Goal: Information Seeking & Learning: Find specific fact

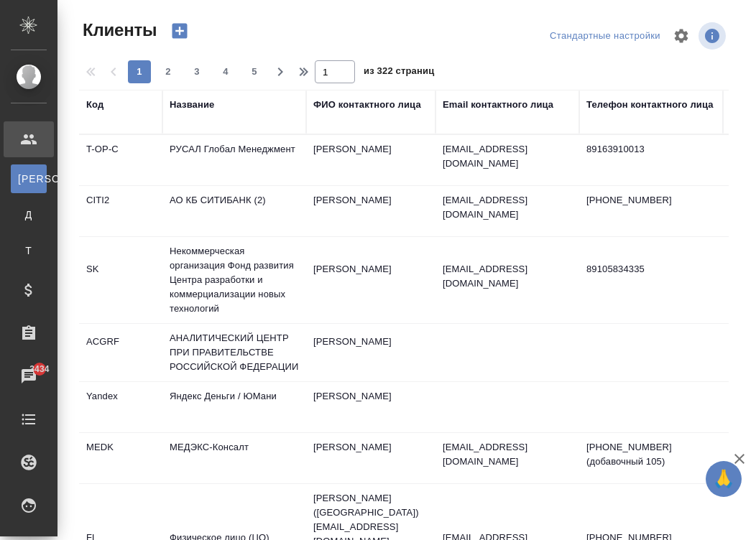
select select "RU"
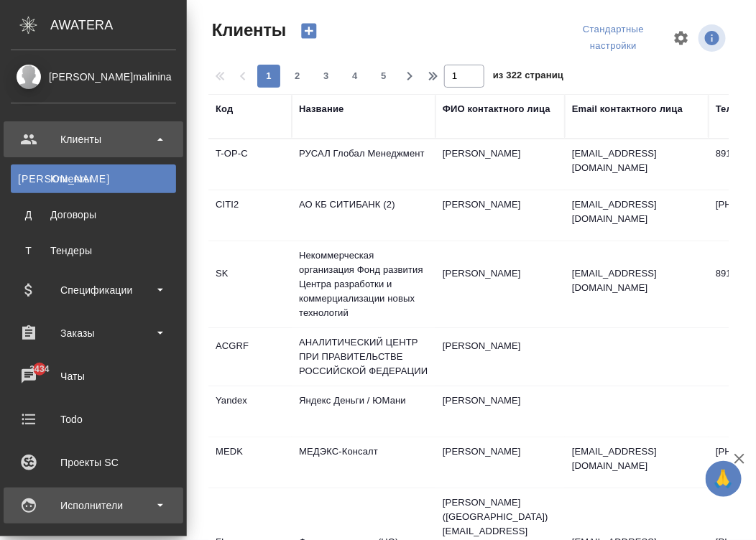
click at [22, 502] on div "Исполнители" at bounding box center [93, 506] width 165 height 22
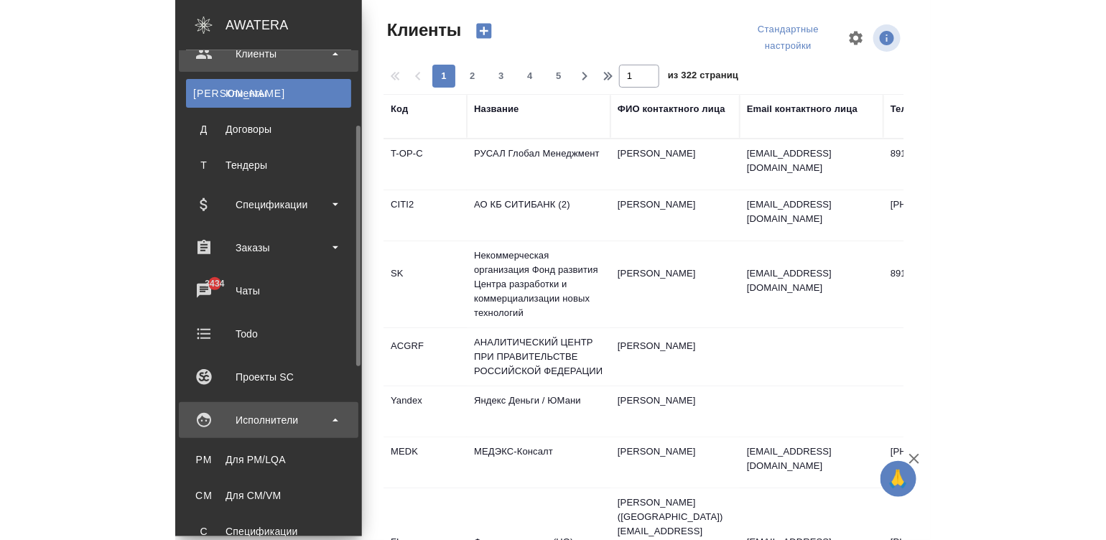
scroll to position [129, 0]
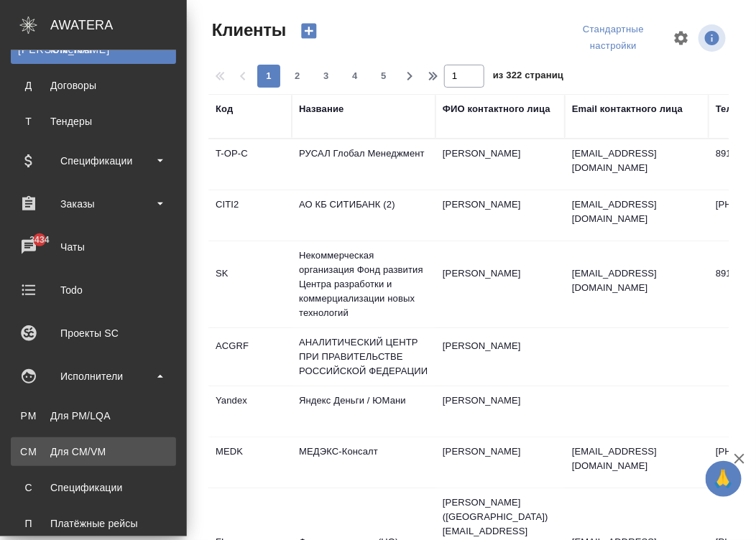
click at [101, 455] on div "Для CM/VM" at bounding box center [93, 452] width 151 height 14
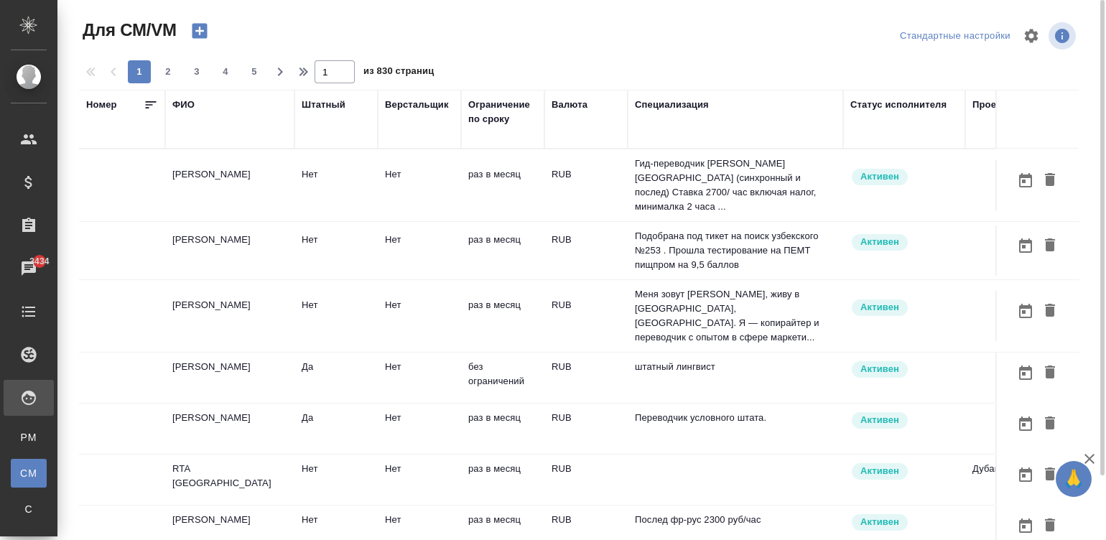
click at [186, 95] on th "ФИО" at bounding box center [229, 119] width 129 height 59
click at [180, 98] on div "ФИО" at bounding box center [183, 105] width 22 height 14
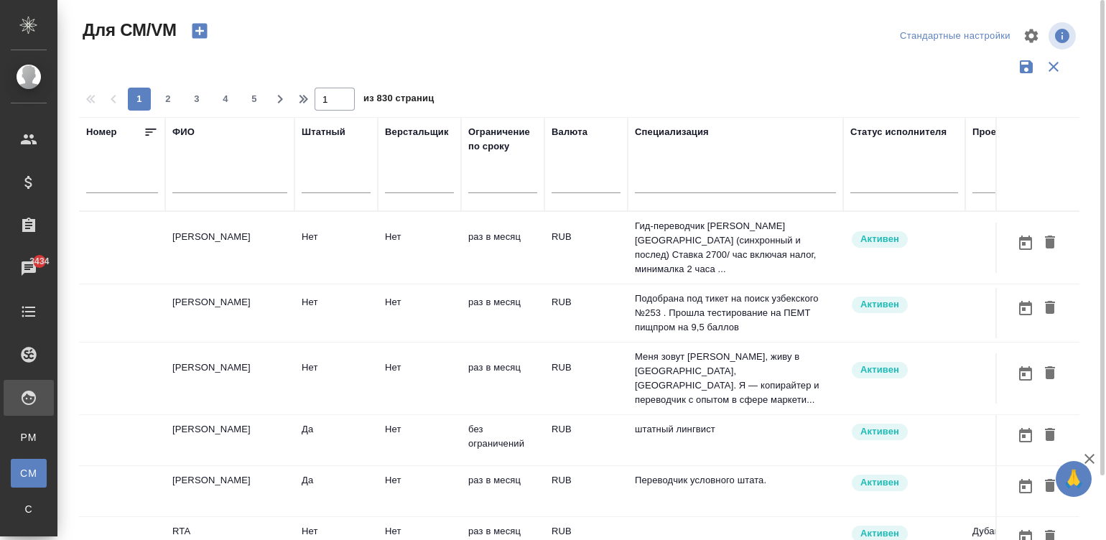
click at [180, 183] on input "text" at bounding box center [229, 184] width 115 height 18
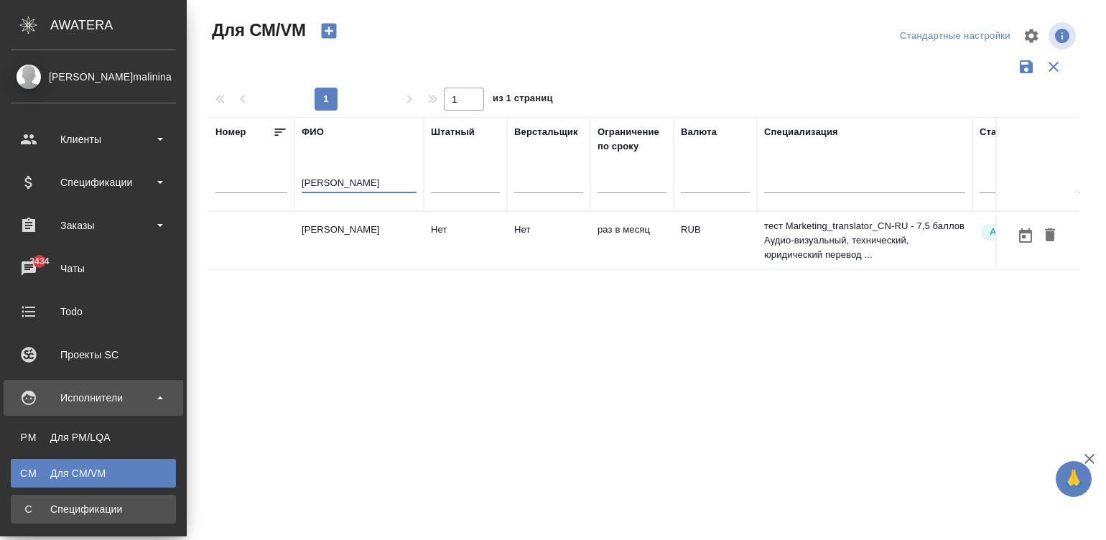
type input "малкова"
click at [31, 503] on div "Спецификации" at bounding box center [93, 509] width 151 height 14
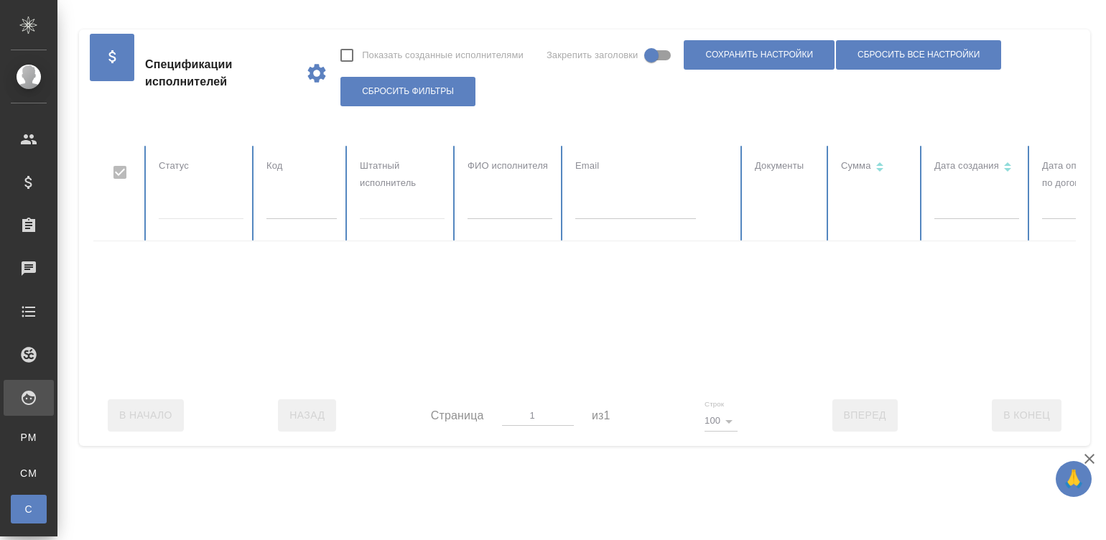
click at [295, 209] on div at bounding box center [862, 265] width 1539 height 239
click at [295, 209] on input "text" at bounding box center [302, 209] width 70 height 20
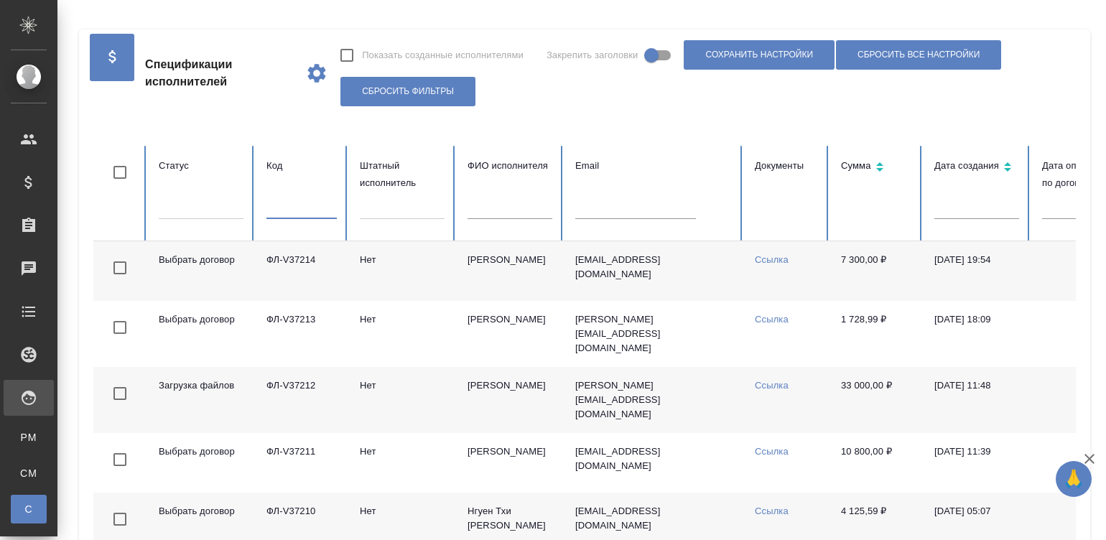
checkbox input "false"
click at [295, 209] on input "text" at bounding box center [302, 209] width 70 height 20
paste input "ФЛ-V36805"
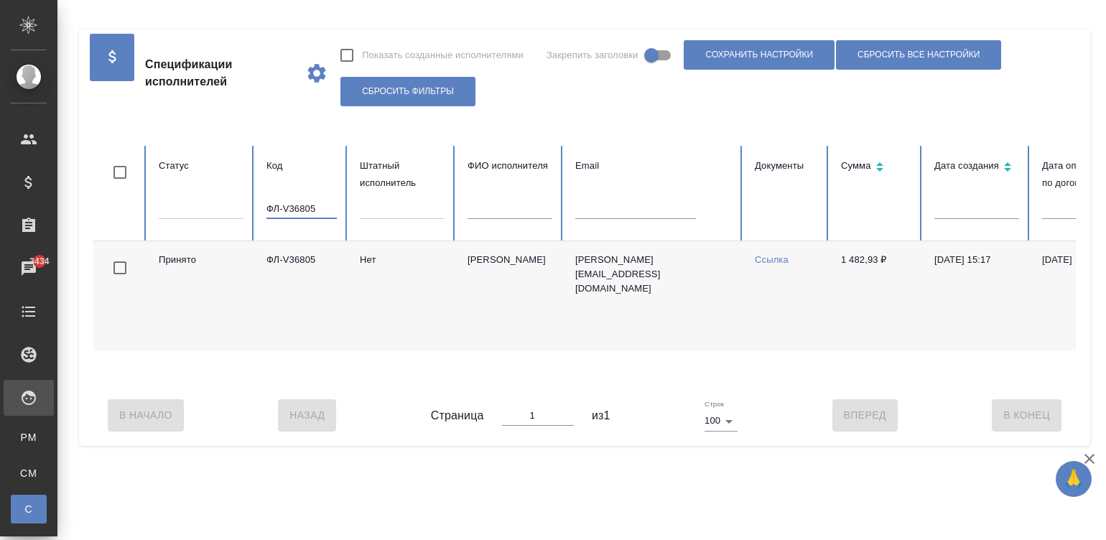
scroll to position [0, 555]
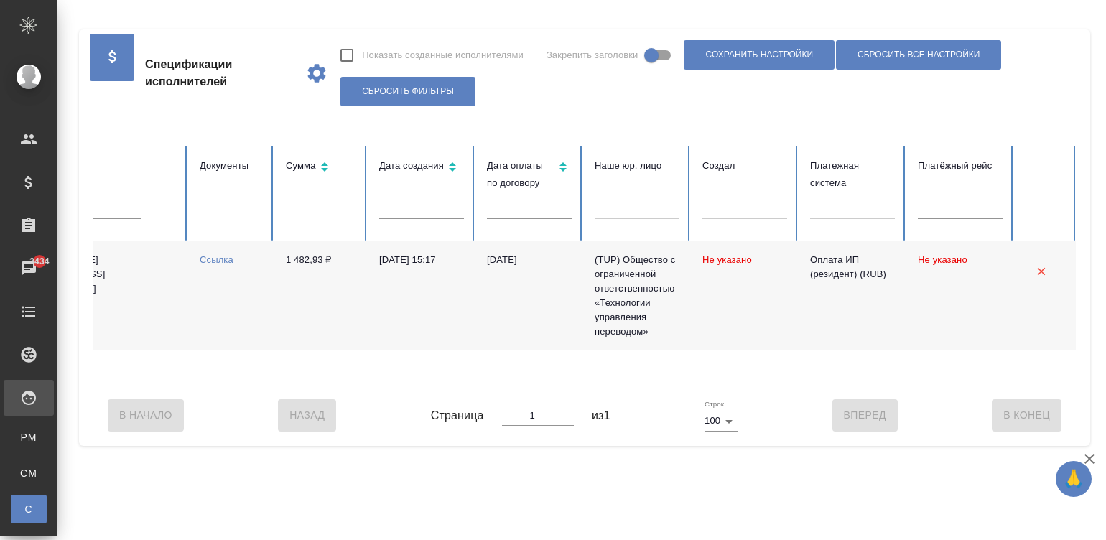
type input "ФЛ-V36805"
click at [358, 314] on td "1 482,93 ₽" at bounding box center [320, 295] width 93 height 109
click at [264, 399] on div "В Начало Назад Страница 1 из 1 Строк 100 100 Вперед В Конец" at bounding box center [584, 415] width 983 height 60
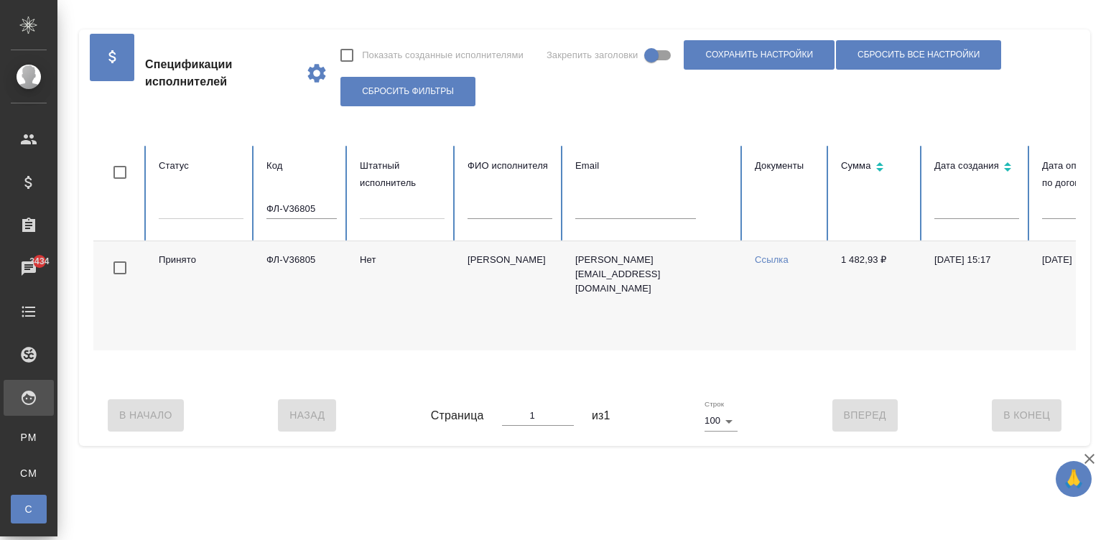
click at [288, 205] on input "ФЛ-V36805" at bounding box center [302, 209] width 70 height 20
click at [312, 205] on input "ФЛ-V36805" at bounding box center [302, 209] width 70 height 20
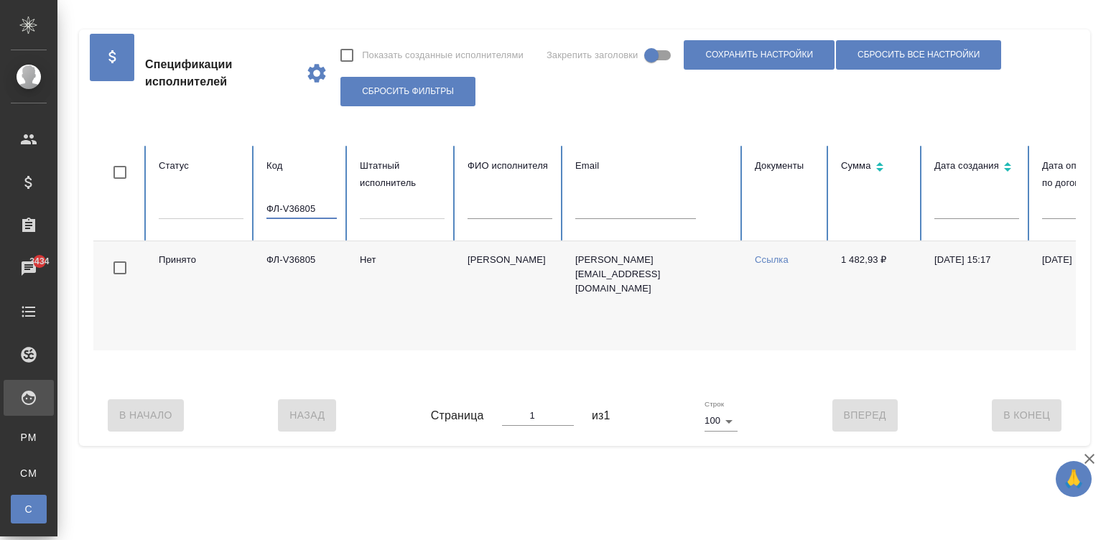
click at [312, 205] on input "ФЛ-V36805" at bounding box center [302, 209] width 70 height 20
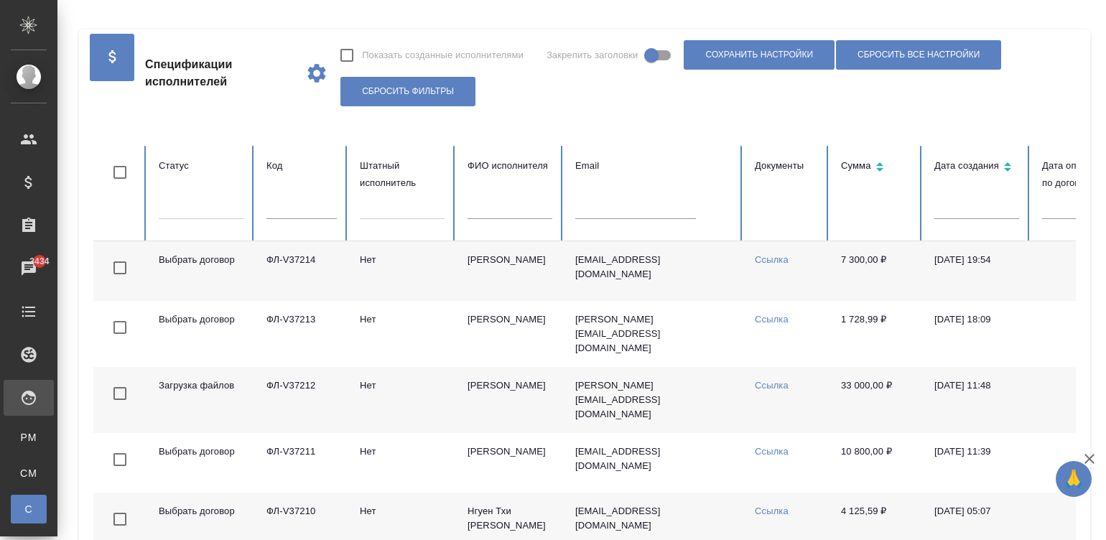
click at [641, 208] on input "text" at bounding box center [635, 209] width 121 height 20
paste input "kopyto_rek@mail.ru"
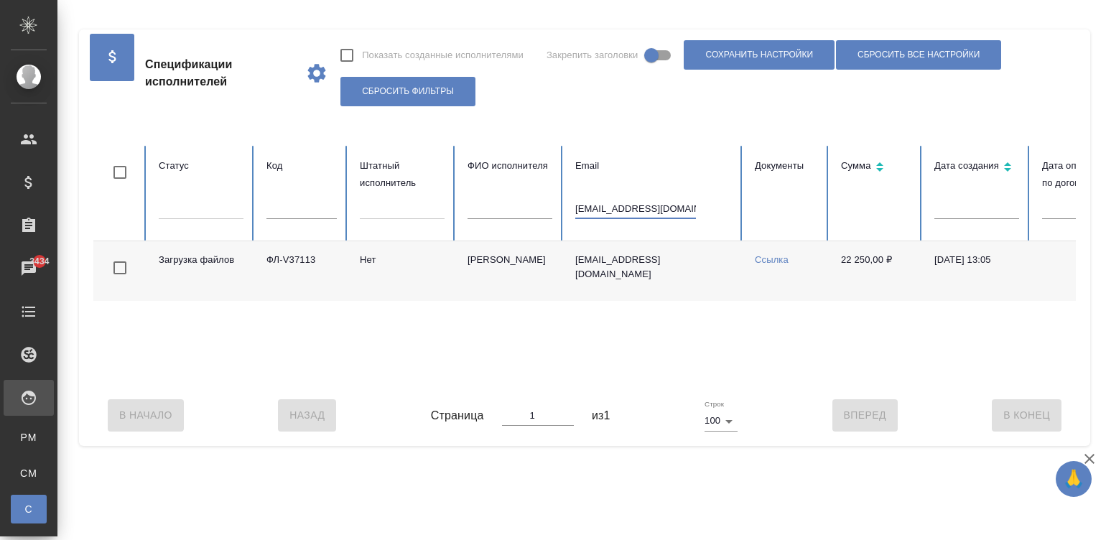
scroll to position [0, 555]
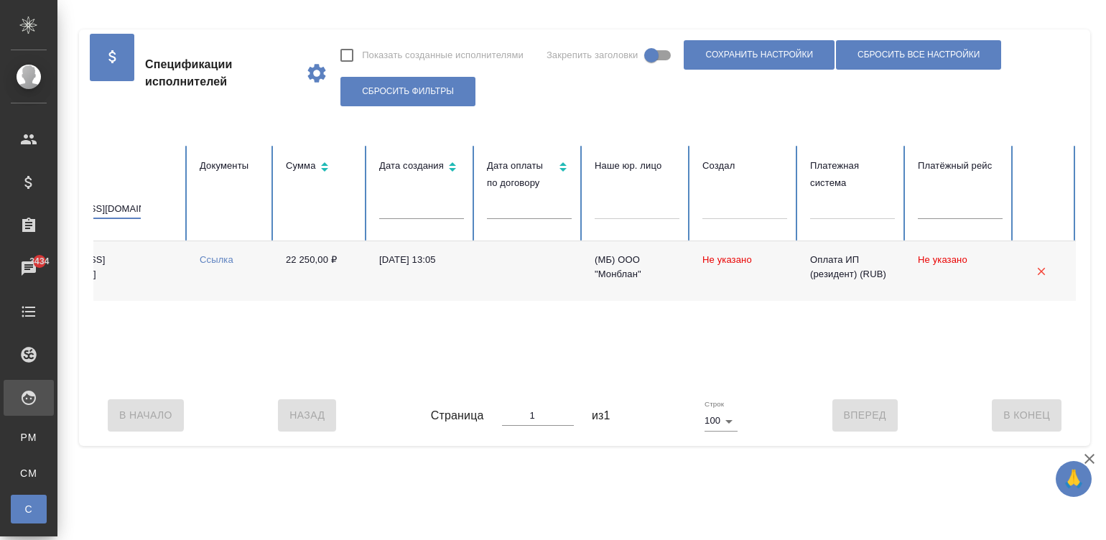
type input "kopyto_rek@mail.ru"
click at [383, 285] on td "11.08.2025, 13:05" at bounding box center [422, 271] width 108 height 60
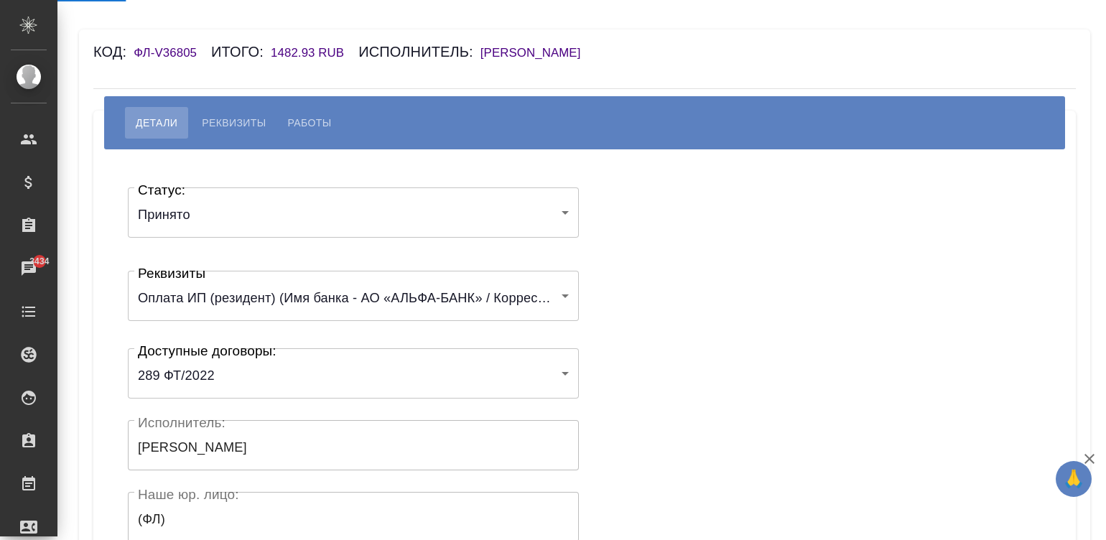
select select "10"
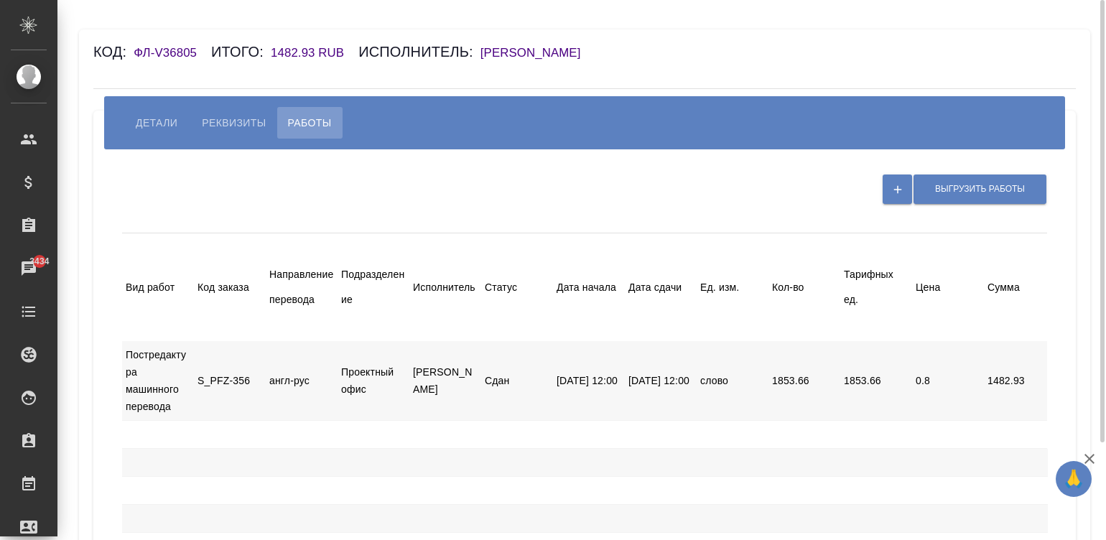
click at [522, 46] on h6 "[PERSON_NAME] [PERSON_NAME]" at bounding box center [538, 53] width 115 height 14
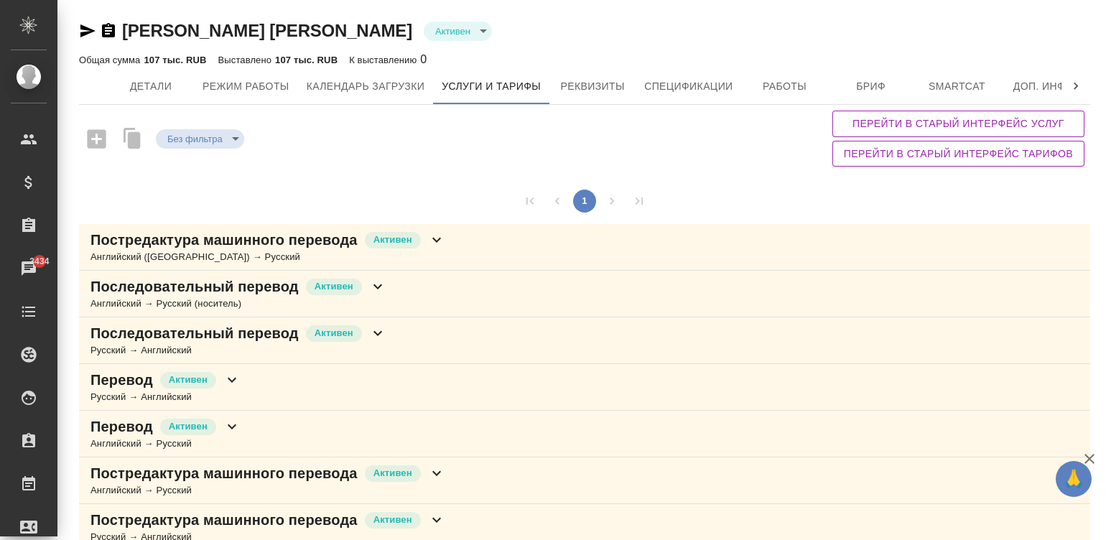
click at [428, 237] on icon at bounding box center [436, 239] width 17 height 17
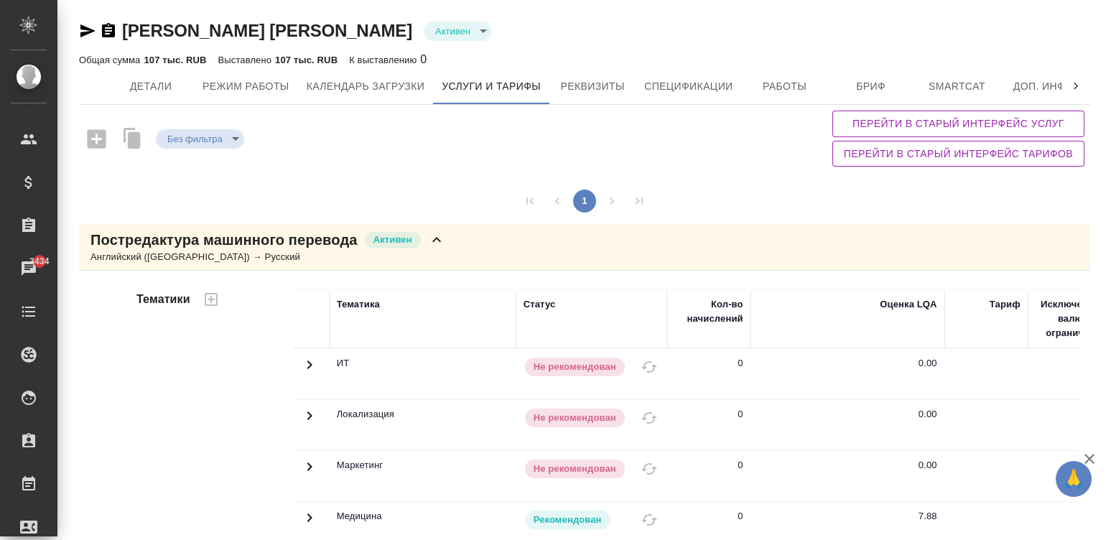
click at [856, 193] on div "1" at bounding box center [584, 201] width 1011 height 46
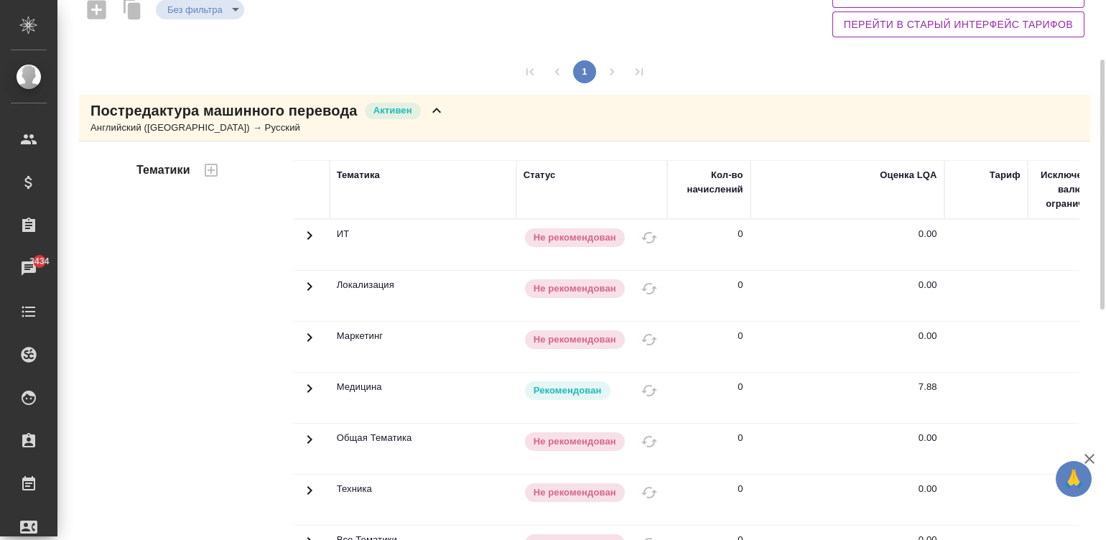
scroll to position [194, 0]
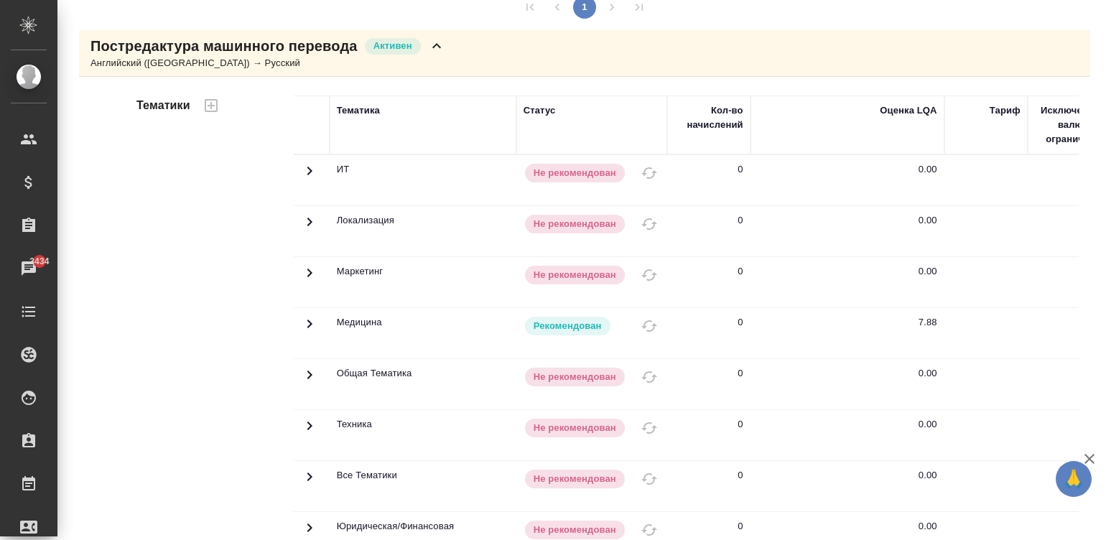
click at [945, 205] on td at bounding box center [986, 180] width 83 height 50
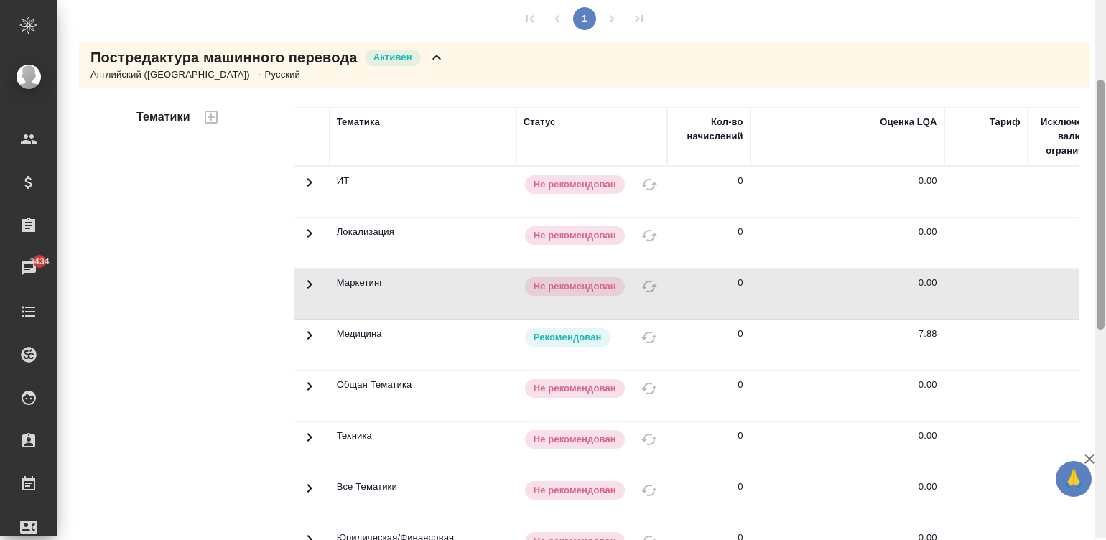
scroll to position [180, 0]
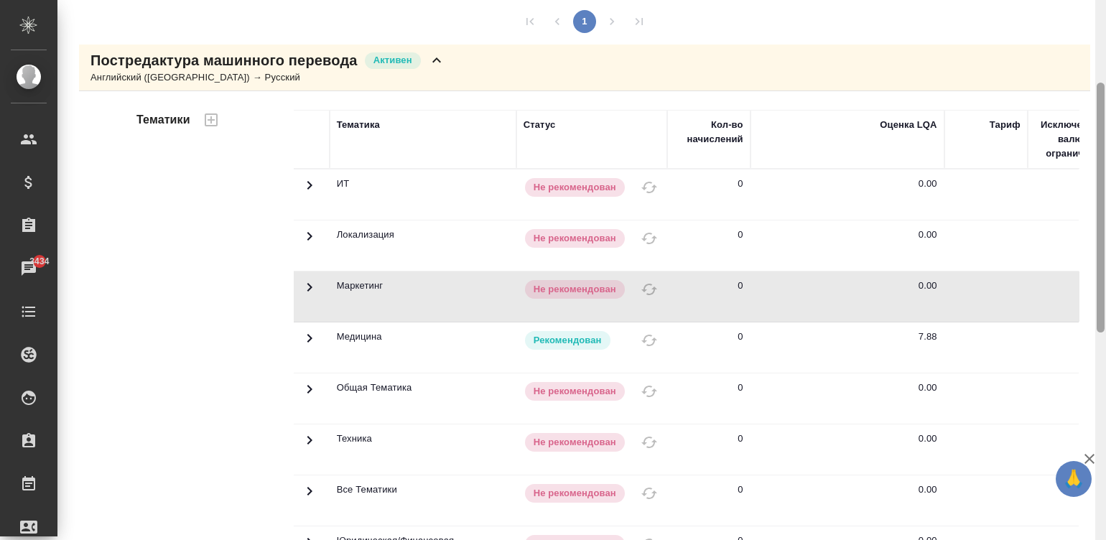
drag, startPoint x: 1100, startPoint y: 236, endPoint x: 1103, endPoint y: 119, distance: 116.4
click at [1103, 119] on div at bounding box center [1101, 208] width 8 height 250
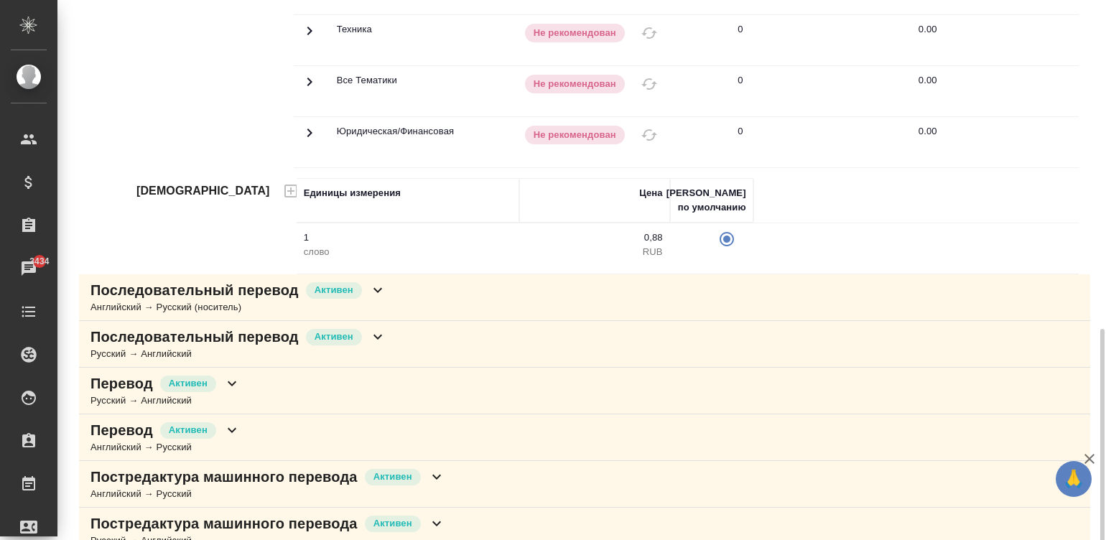
scroll to position [627, 0]
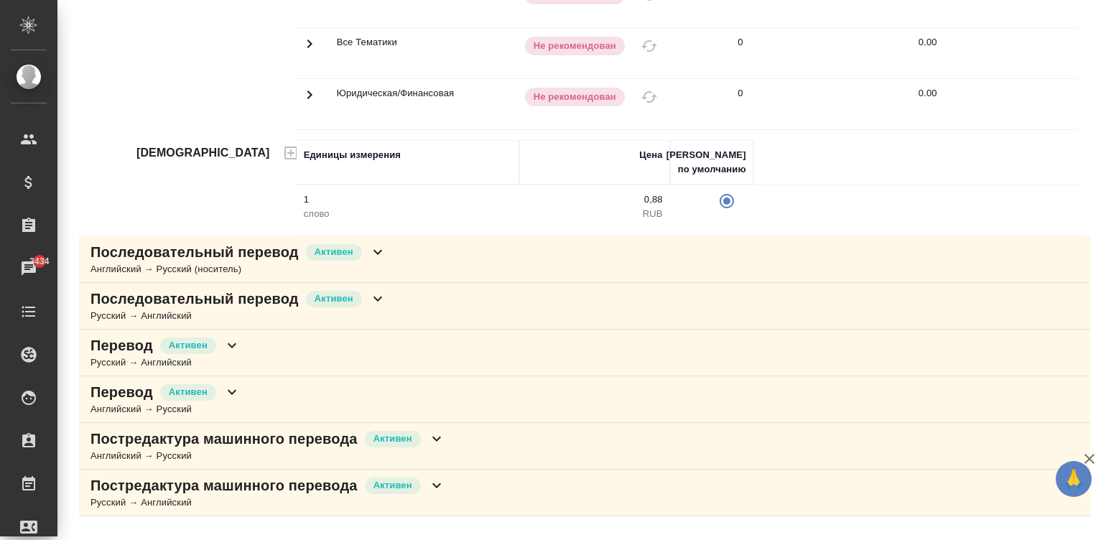
click at [438, 494] on icon at bounding box center [436, 485] width 17 height 17
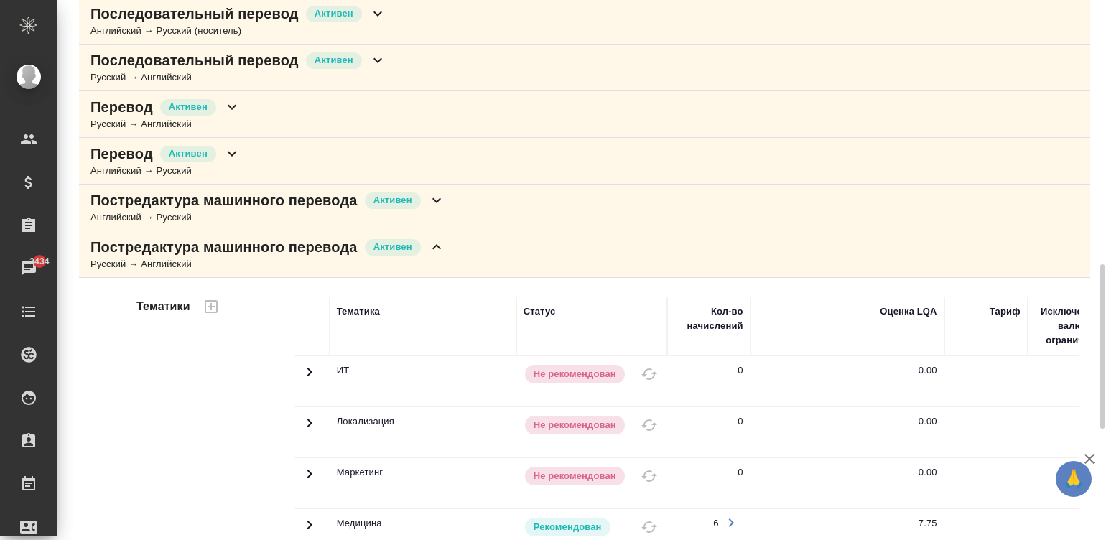
scroll to position [844, 0]
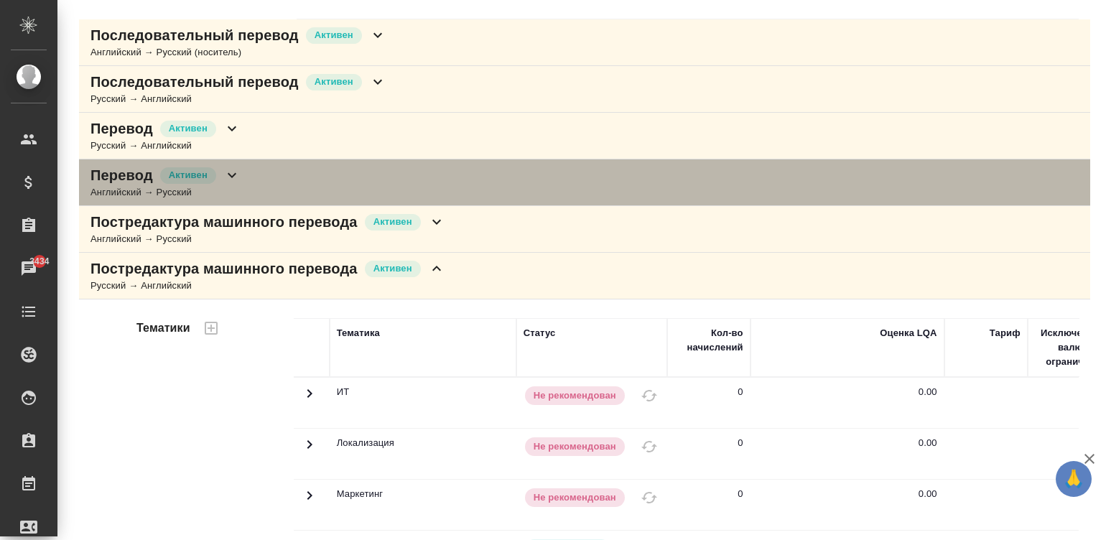
click at [229, 184] on icon at bounding box center [231, 175] width 17 height 17
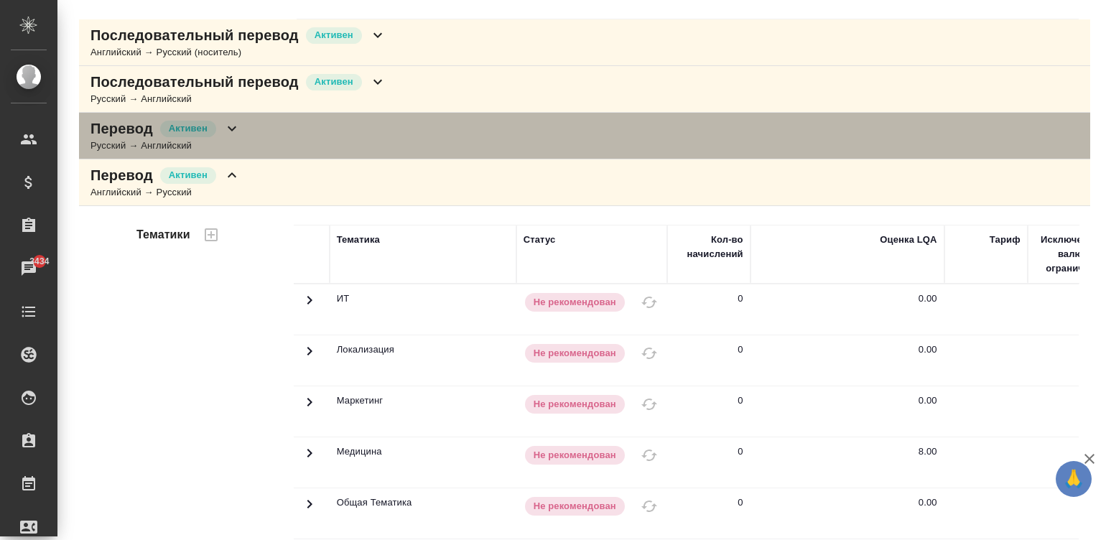
click at [226, 136] on icon at bounding box center [231, 128] width 17 height 17
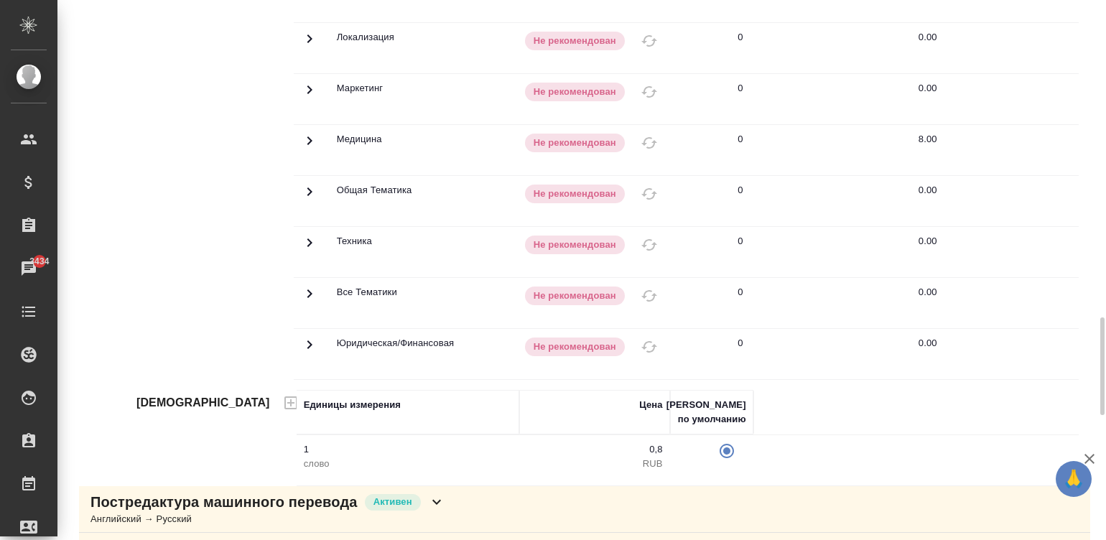
scroll to position [1771, 0]
